Goal: Task Accomplishment & Management: Manage account settings

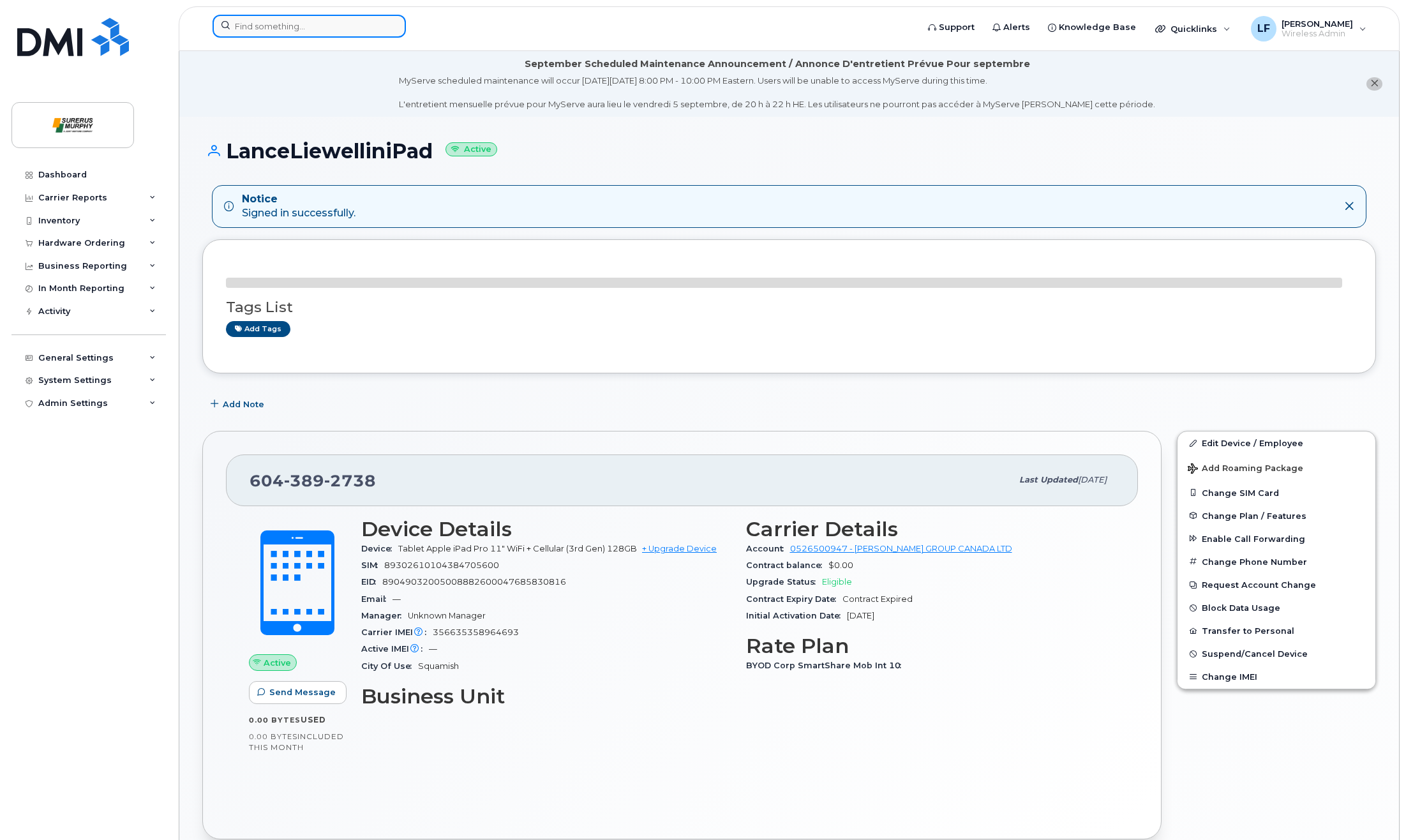
click at [298, 32] on input at bounding box center [309, 26] width 193 height 23
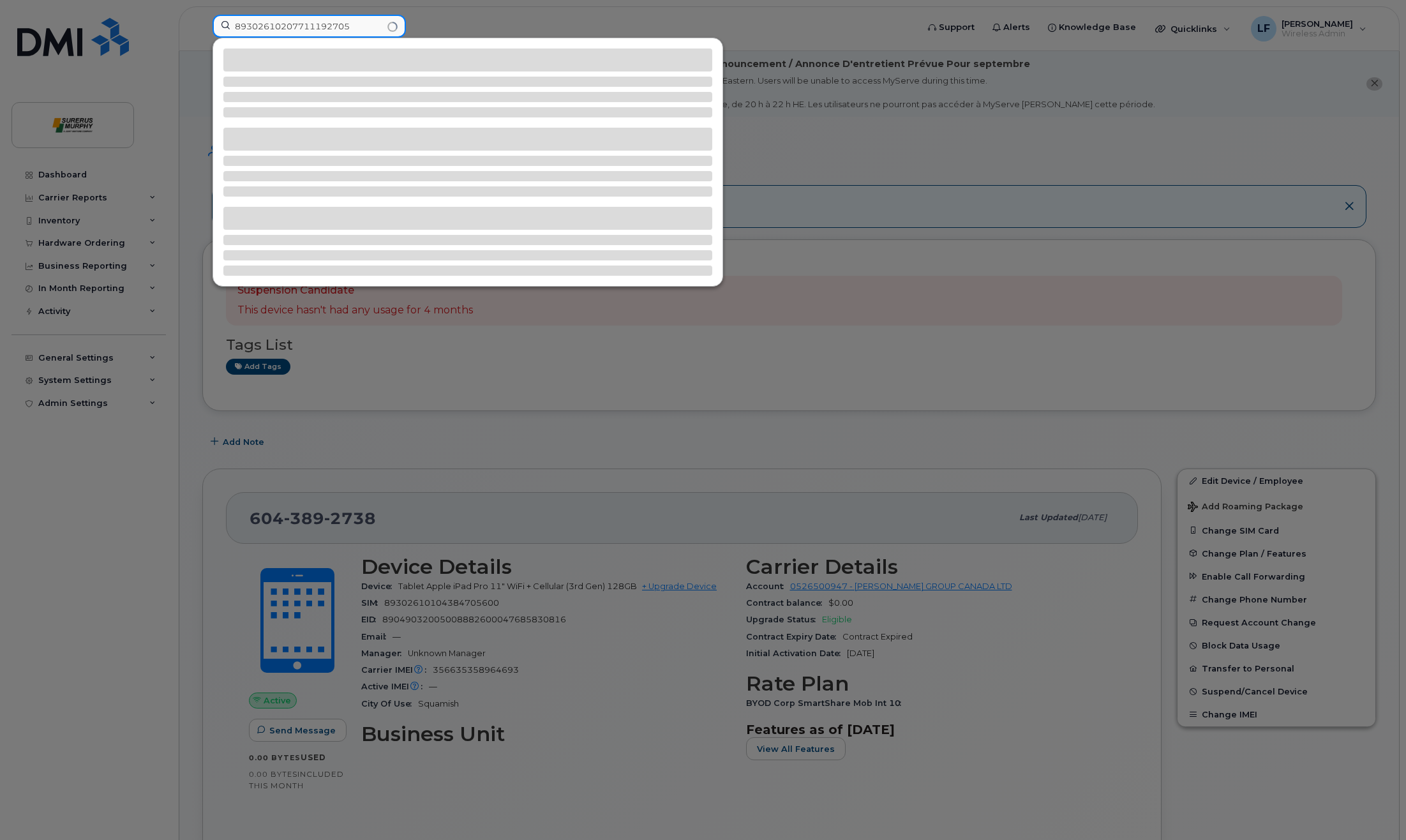
drag, startPoint x: 362, startPoint y: 24, endPoint x: 166, endPoint y: 24, distance: 196.0
click at [202, 24] on div "89302610207711192705" at bounding box center [560, 29] width 717 height 28
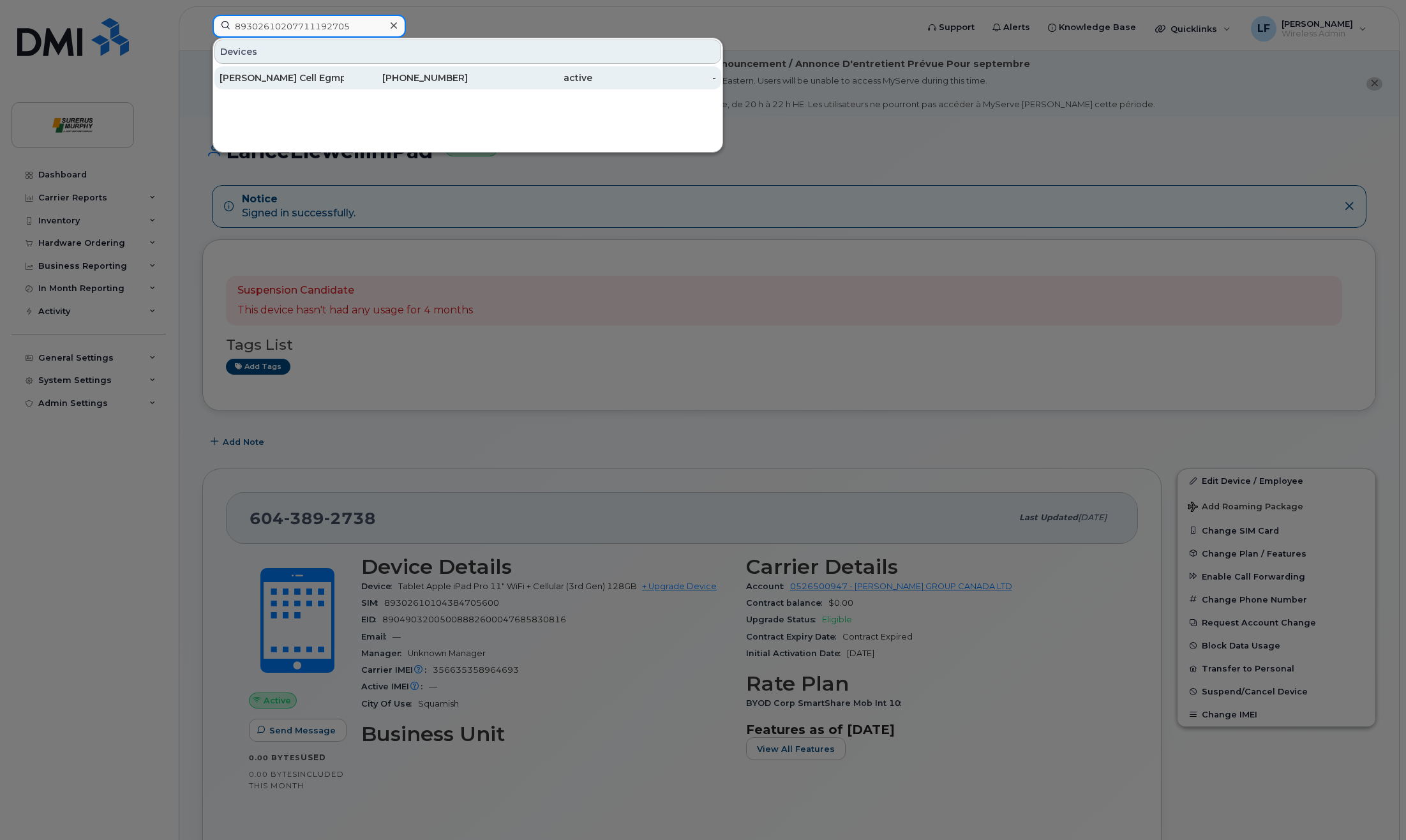
type input "89302610207711192705"
click at [259, 76] on div "[PERSON_NAME] Cell Egmp" at bounding box center [281, 77] width 124 height 13
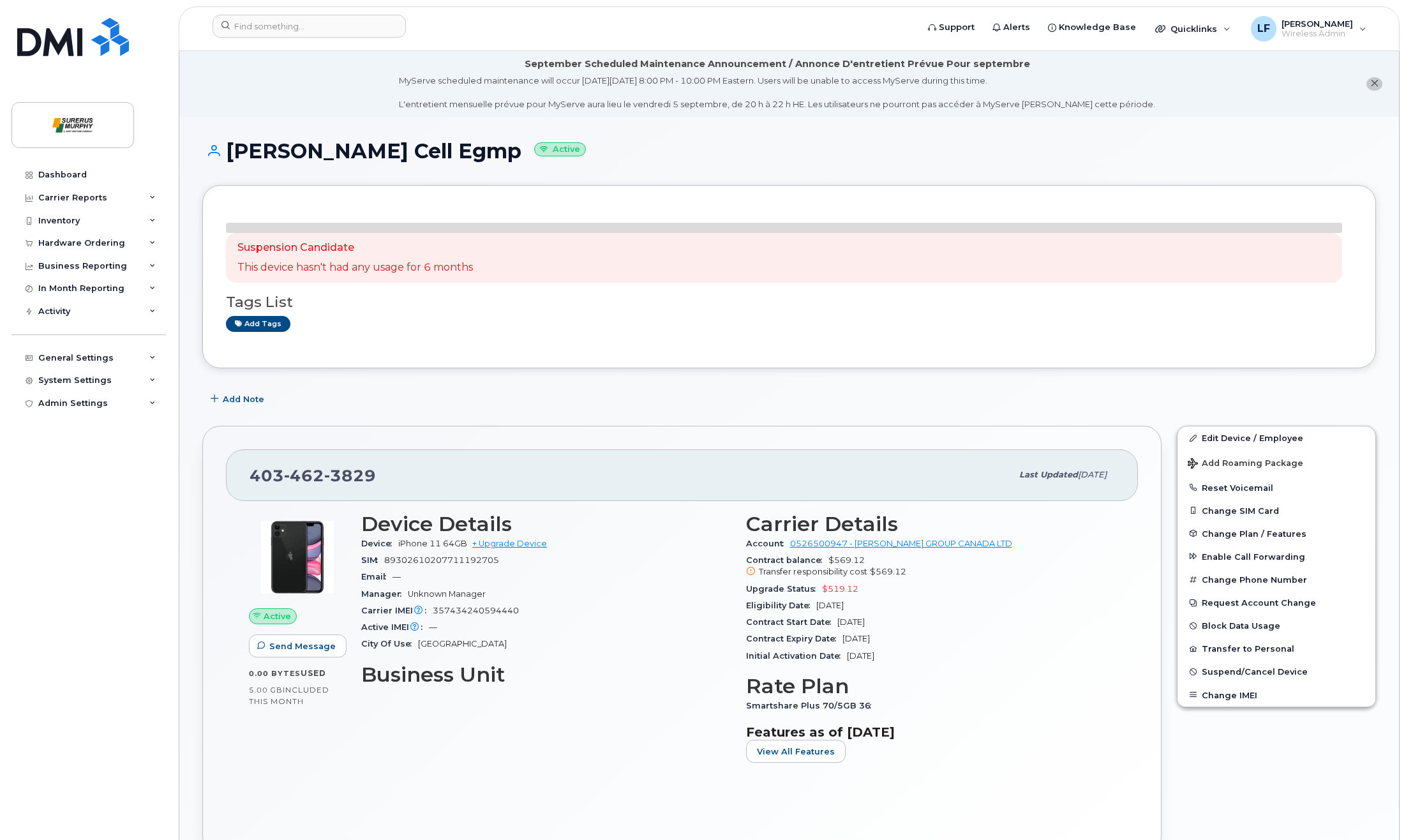
scroll to position [192, 0]
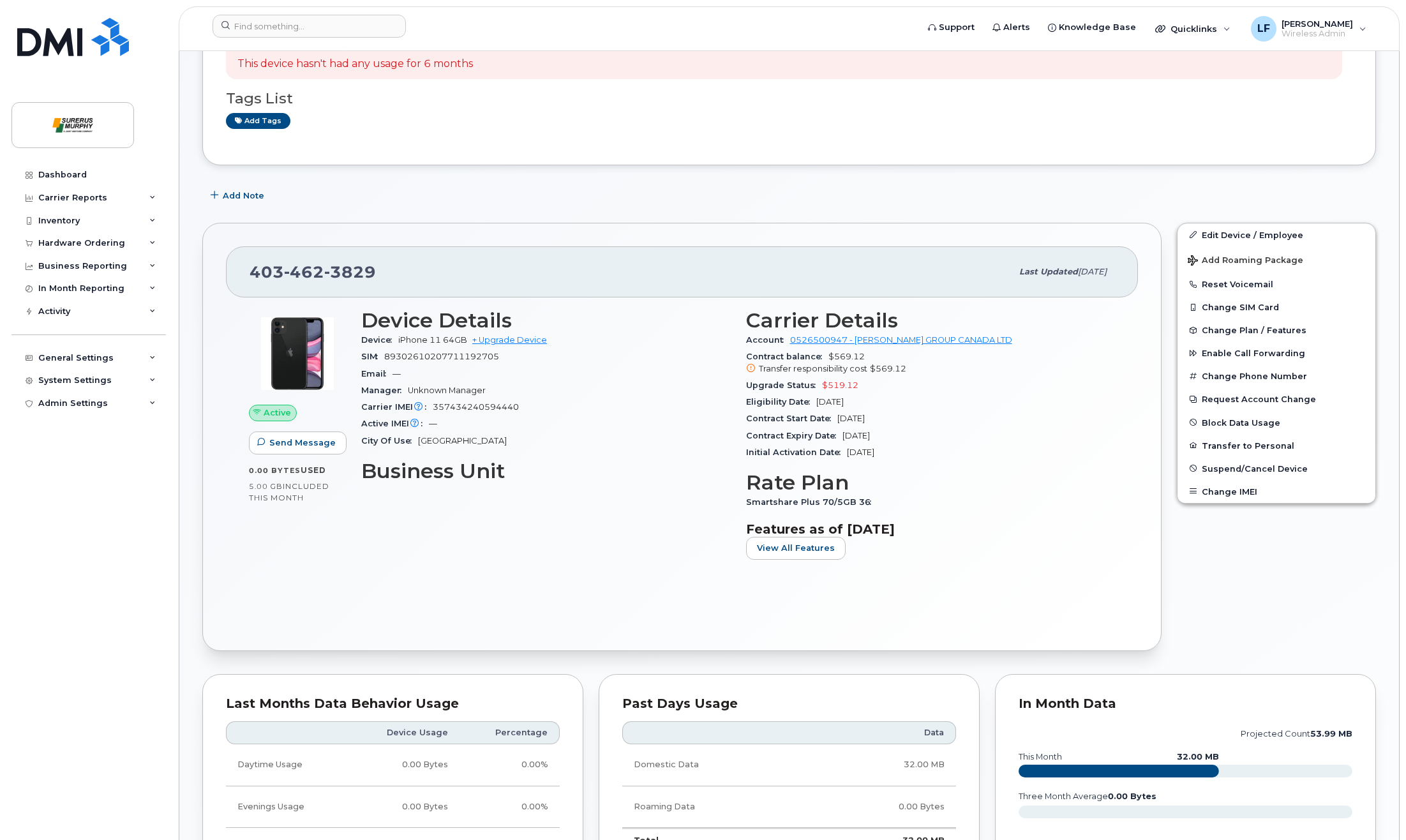
click at [425, 562] on div "Device Details Device iPhone 11 64GB + Upgrade Device SIM 89302610207711192705 …" at bounding box center [546, 439] width 385 height 276
click at [1248, 230] on link "Edit Device / Employee" at bounding box center [1277, 235] width 198 height 23
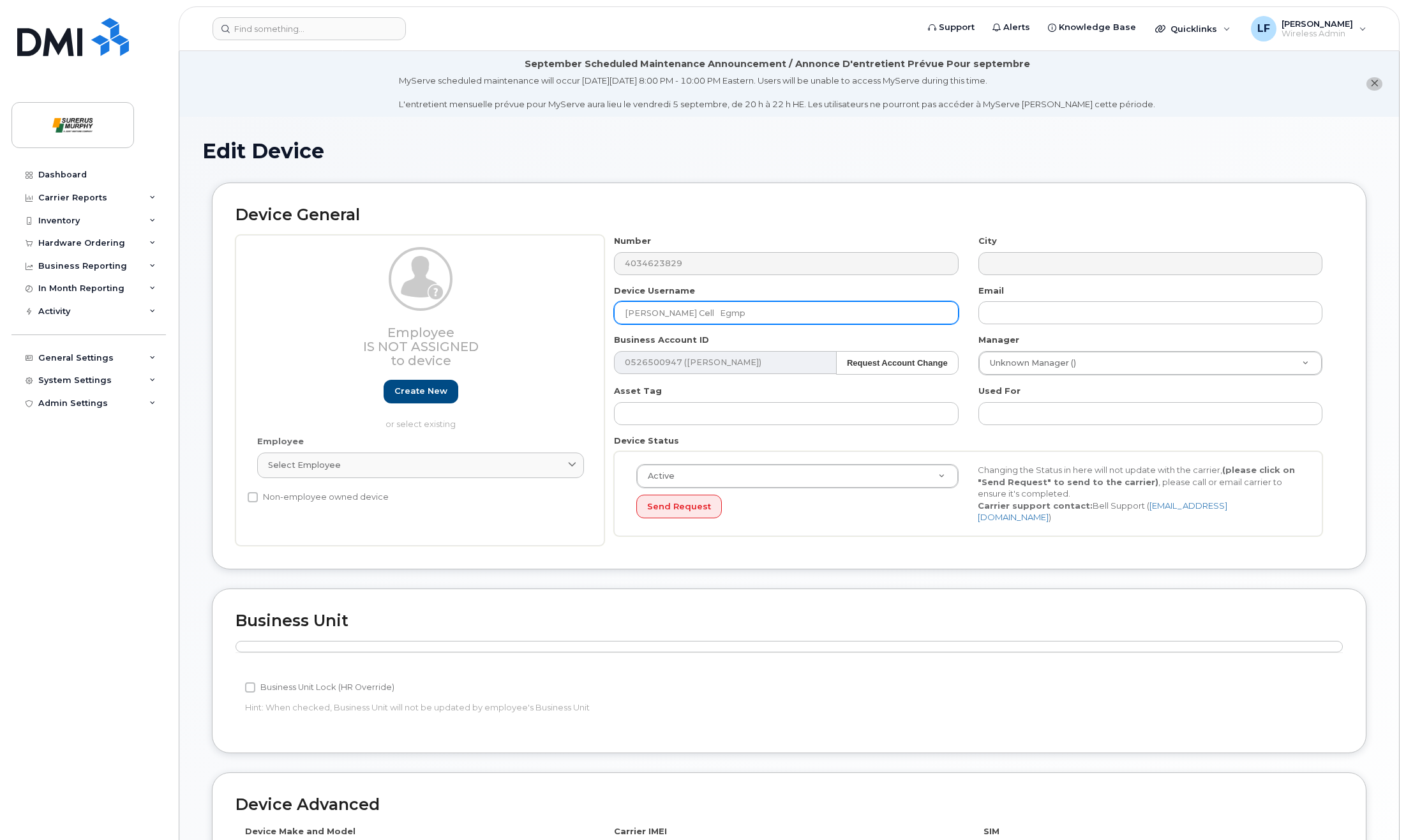
drag, startPoint x: 764, startPoint y: 310, endPoint x: 457, endPoint y: 318, distance: 307.1
click at [457, 317] on div "Employee Is not assigned to device Create new or select existing Employee Selec…" at bounding box center [789, 390] width 1107 height 311
click at [675, 311] on input "Saadia" at bounding box center [785, 313] width 344 height 23
type input "SaadiaMirzanCell"
click at [829, 234] on div "Device General Employee Is not assigned to device Create new or select existing…" at bounding box center [789, 376] width 1155 height 387
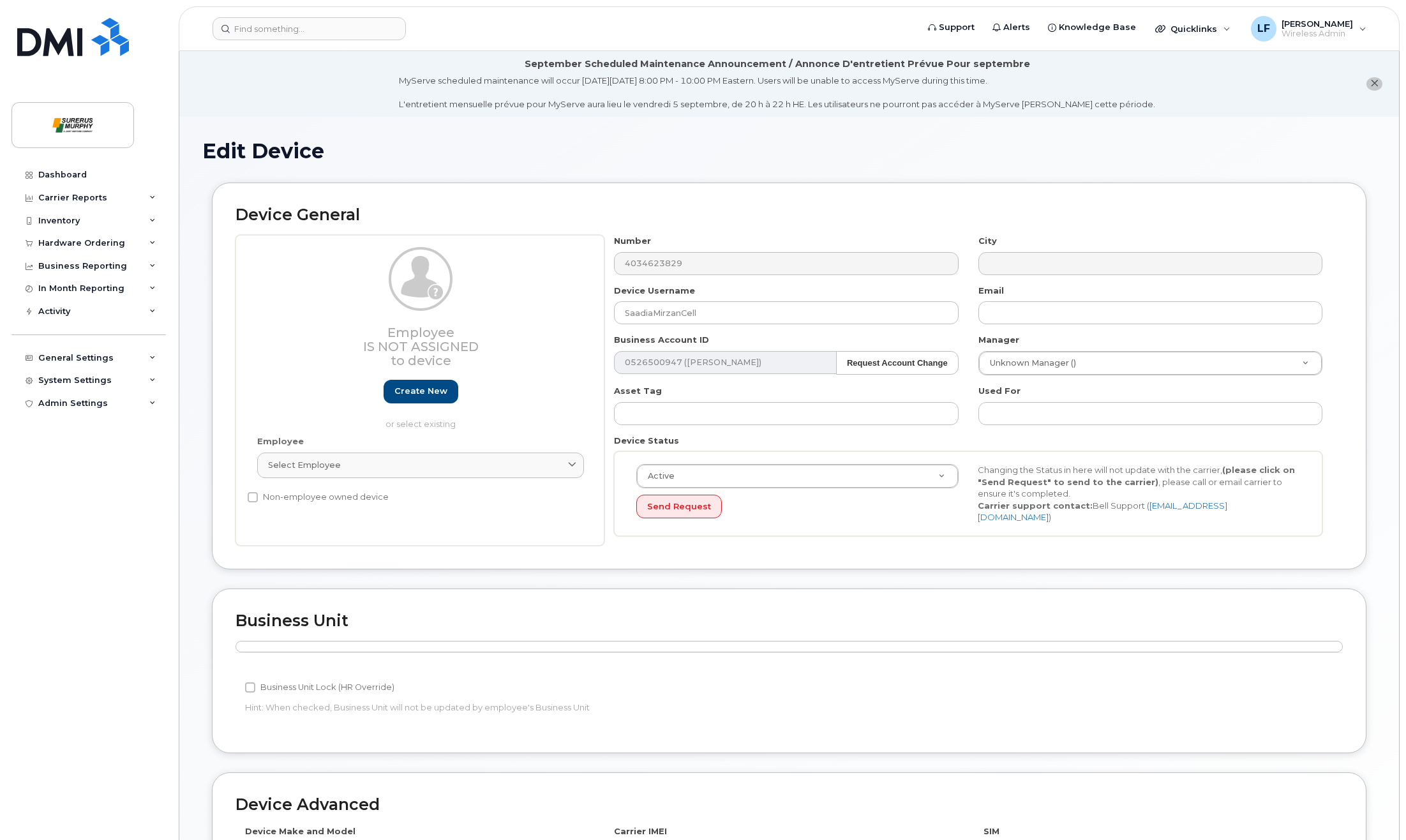
scroll to position [308, 0]
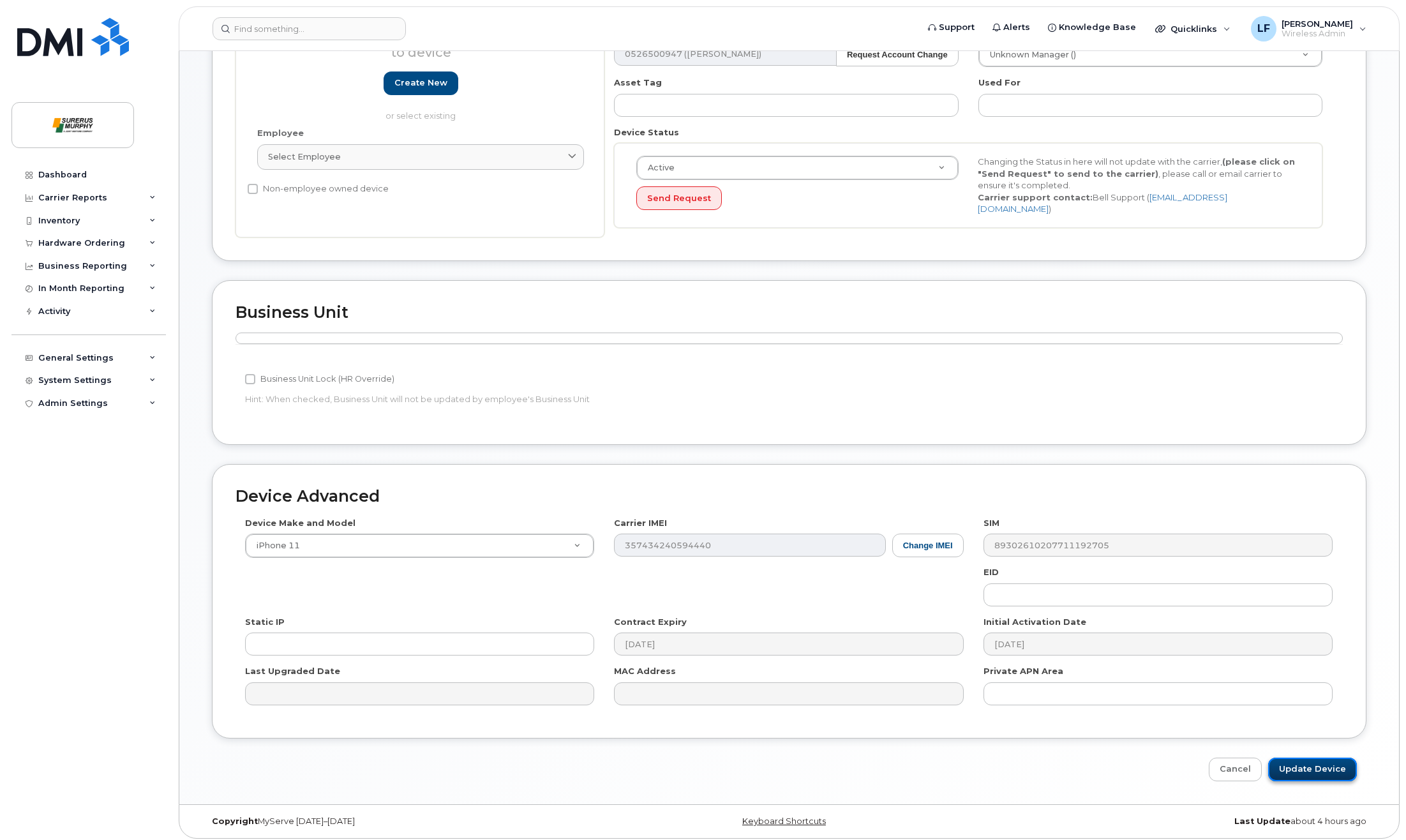
click at [1325, 763] on input "Update Device" at bounding box center [1313, 769] width 89 height 23
type input "Saving..."
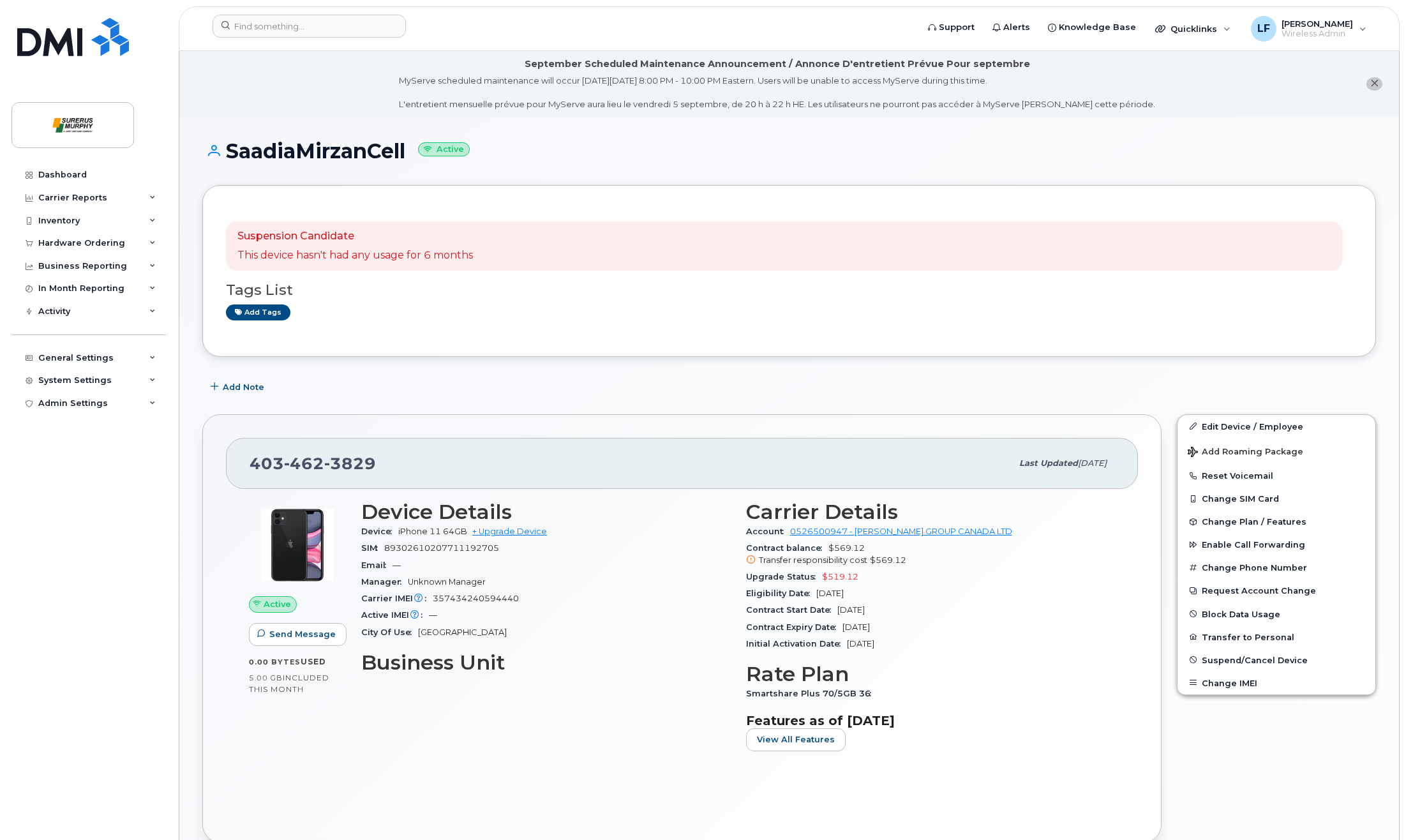
click at [53, 457] on div "Dashboard Carrier Reports Monthly Billing Data Daily Data Pooling Data Behavior…" at bounding box center [90, 492] width 158 height 657
drag, startPoint x: 374, startPoint y: 460, endPoint x: 251, endPoint y: 466, distance: 123.1
click at [251, 466] on div "[PHONE_NUMBER]" at bounding box center [630, 463] width 762 height 27
copy span "[PHONE_NUMBER]"
